Goal: Task Accomplishment & Management: Manage account settings

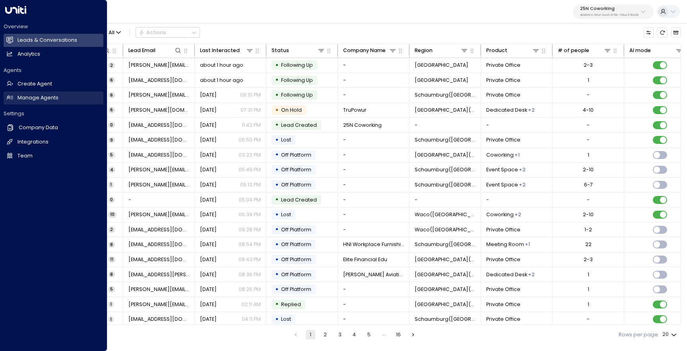
click at [16, 101] on link "Manage Agents Manage Agents" at bounding box center [54, 97] width 100 height 13
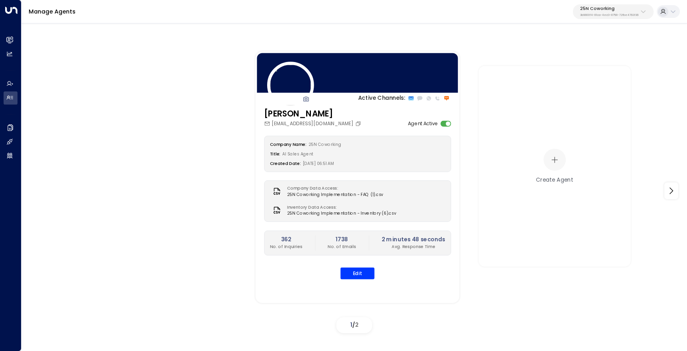
click at [589, 9] on p "25N Coworking" at bounding box center [609, 8] width 58 height 5
type input "*******"
click at [604, 65] on span "ID: 5907e685-ac3d-4b15-8777-6be708435e94" at bounding box center [630, 63] width 104 height 6
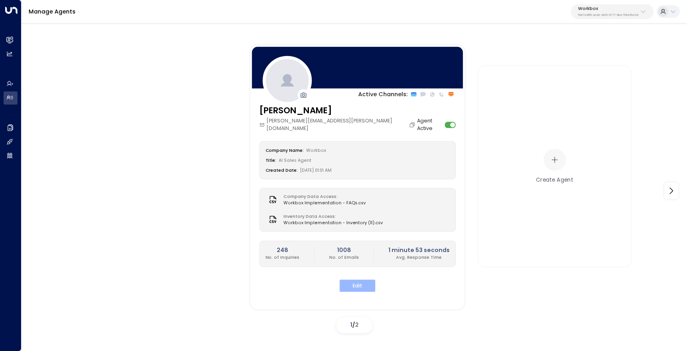
click at [354, 280] on button "Edit" at bounding box center [358, 286] width 36 height 12
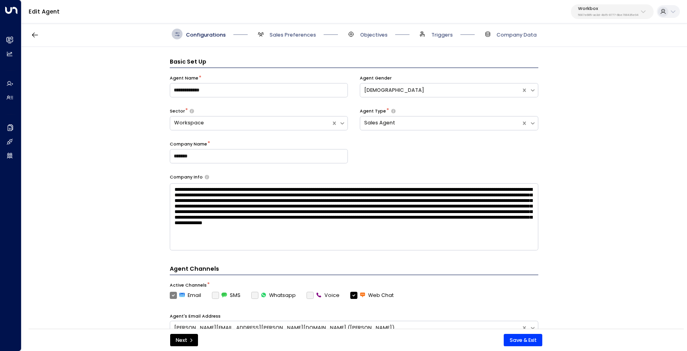
scroll to position [11, 0]
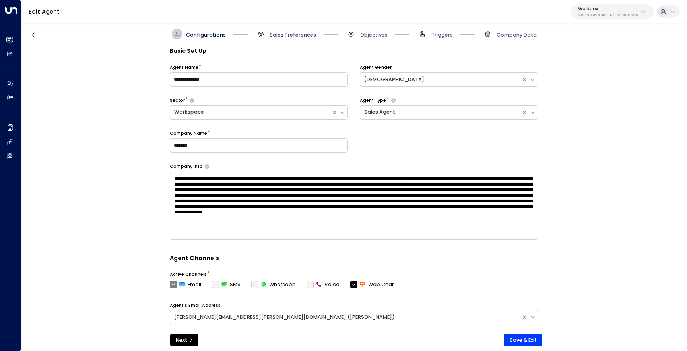
click at [280, 37] on span "Sales Preferences" at bounding box center [293, 34] width 47 height 7
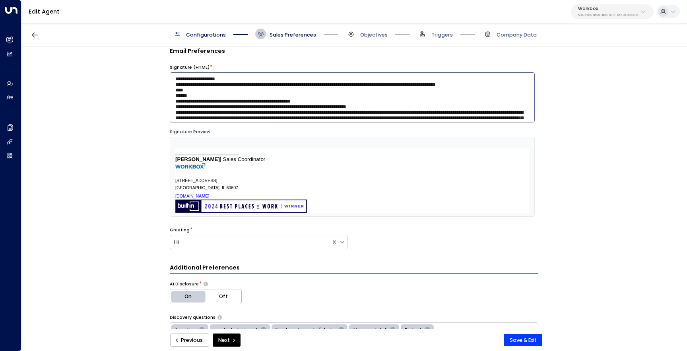
click at [245, 100] on textarea at bounding box center [352, 97] width 365 height 50
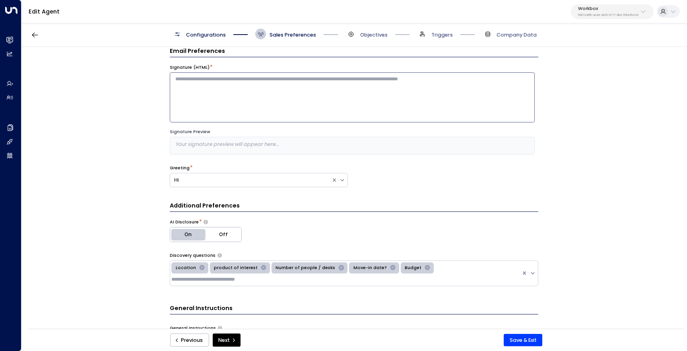
paste textarea "**********"
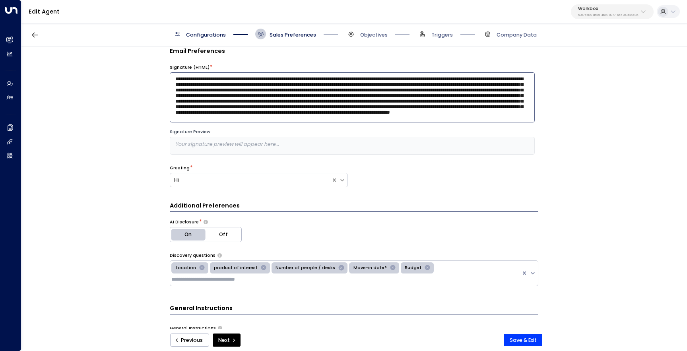
scroll to position [37, 0]
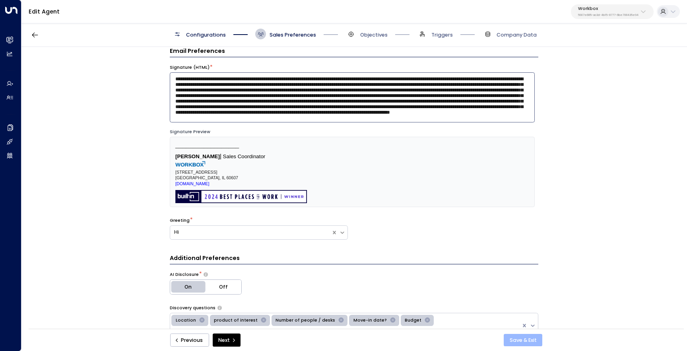
type textarea "**********"
click at [511, 339] on button "Save & Exit" at bounding box center [523, 340] width 39 height 13
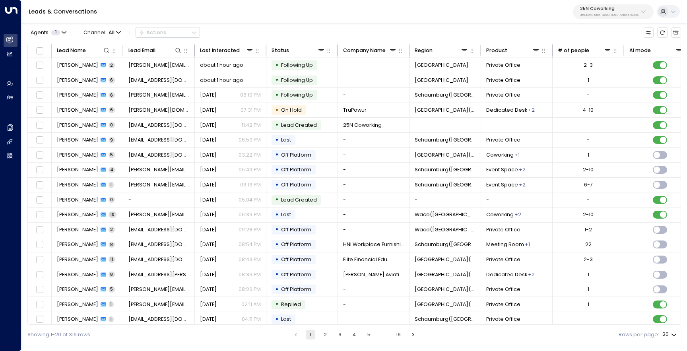
click at [595, 7] on p "25N Coworking" at bounding box center [609, 8] width 58 height 5
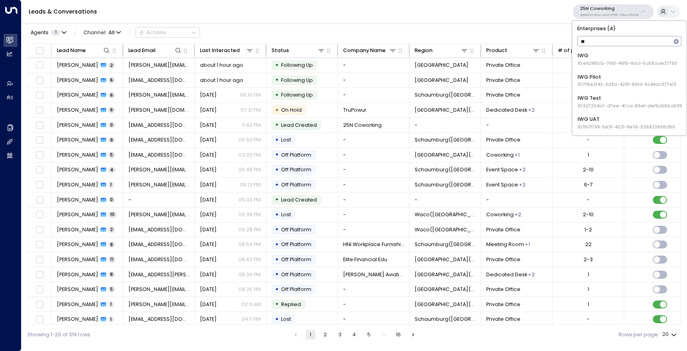
type input "***"
click at [591, 64] on span "ID: e92915cb-7661-49f5-9dc1-5c58aae37760" at bounding box center [627, 63] width 99 height 6
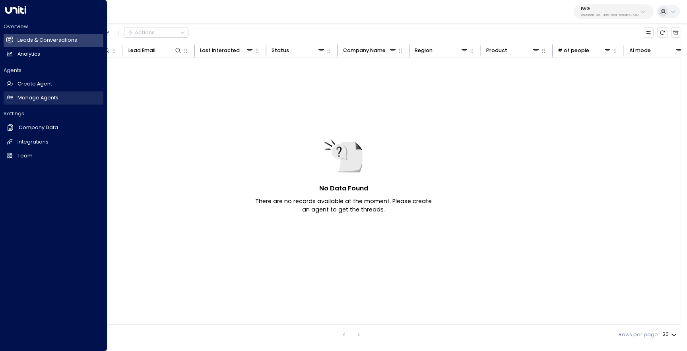
click at [32, 99] on h2 "Manage Agents" at bounding box center [37, 98] width 41 height 8
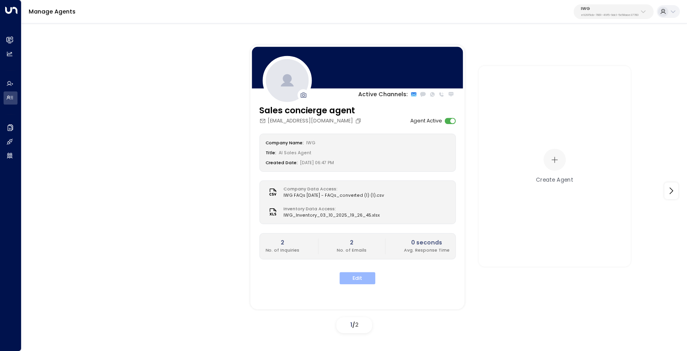
click at [365, 276] on button "Edit" at bounding box center [358, 278] width 36 height 12
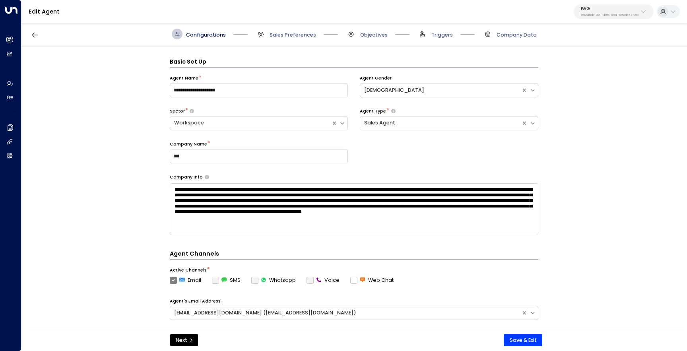
scroll to position [11, 0]
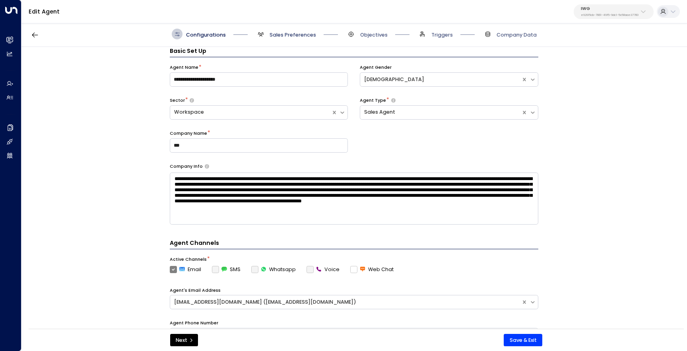
click at [274, 37] on span "Sales Preferences" at bounding box center [293, 34] width 47 height 7
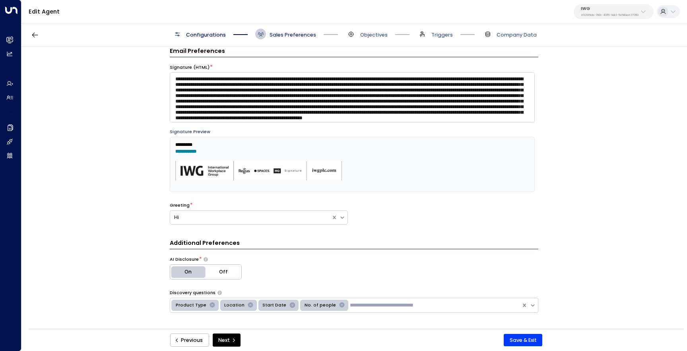
click at [274, 37] on span "Sales Preferences" at bounding box center [293, 34] width 47 height 7
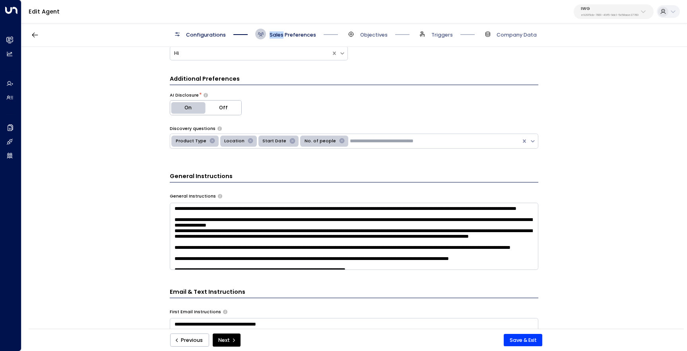
scroll to position [0, 0]
